Goal: Browse casually

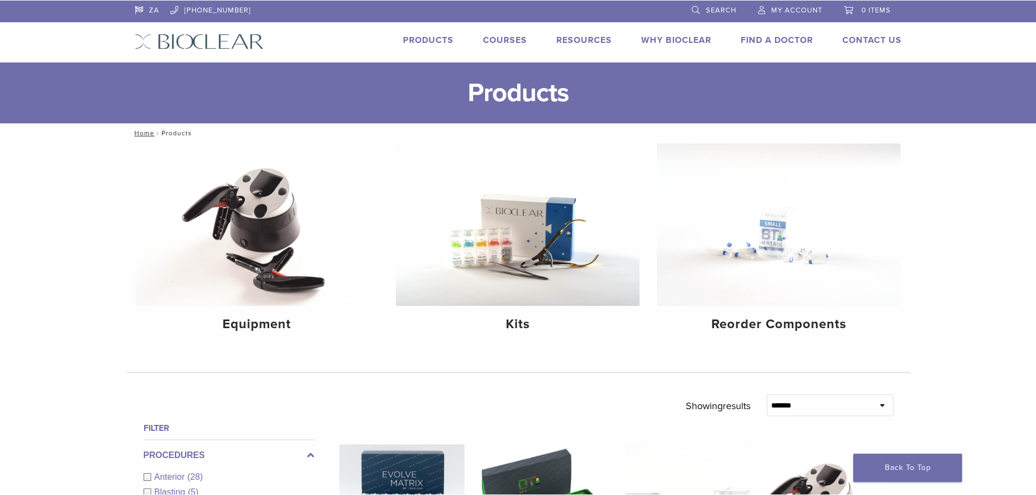
scroll to position [218, 0]
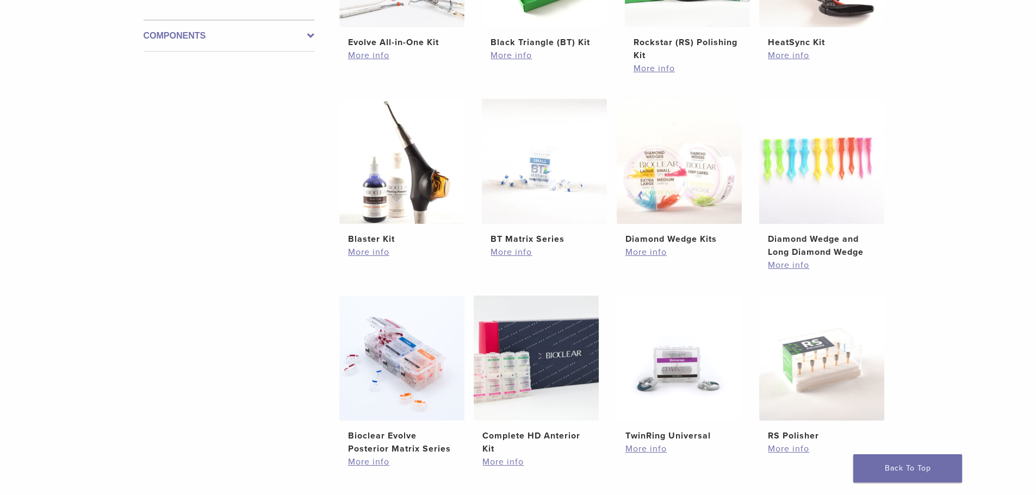
scroll to position [544, 0]
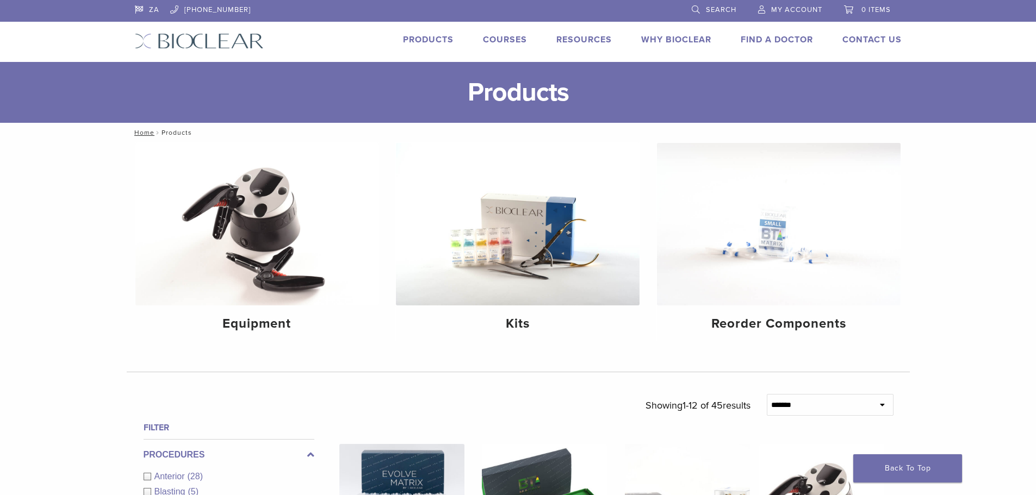
scroll to position [544, 0]
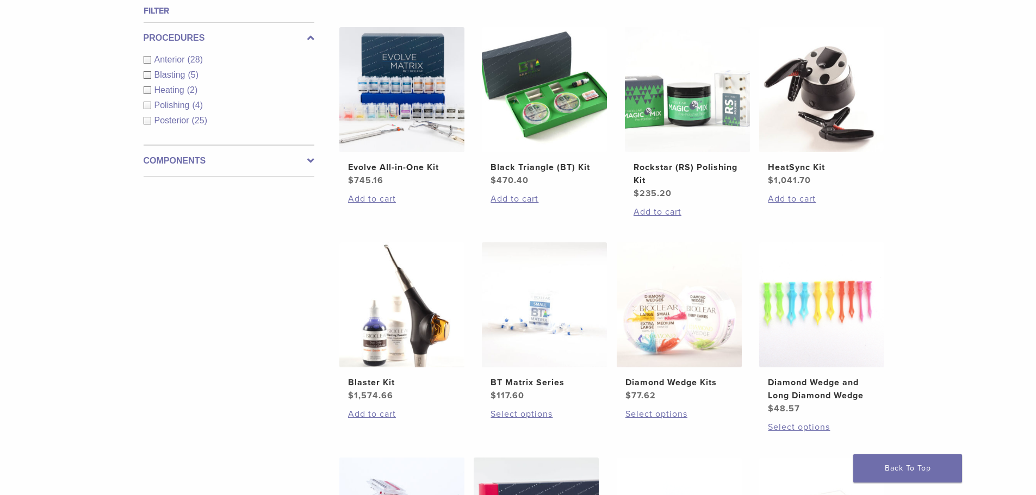
scroll to position [435, 0]
